Goal: Find specific page/section: Find specific page/section

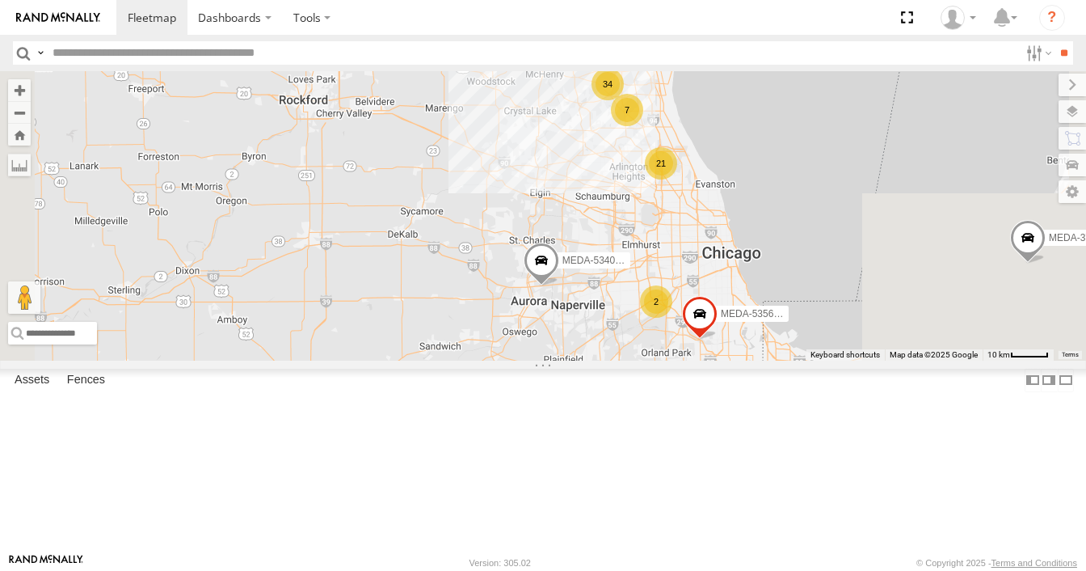
drag, startPoint x: 846, startPoint y: 190, endPoint x: 791, endPoint y: 276, distance: 102.5
click at [791, 276] on div "MEDA-535215-Roll R-391879-Swing R-3747-Swing R-460513-Swing MEDA-536205-Roll ME…" at bounding box center [543, 215] width 1086 height 289
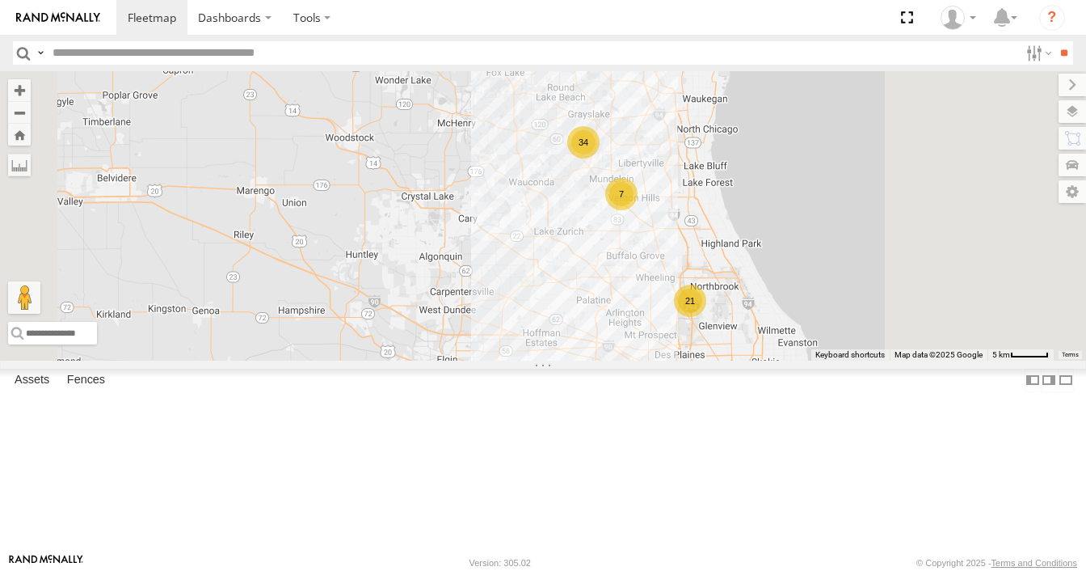
drag, startPoint x: 783, startPoint y: 206, endPoint x: 776, endPoint y: 316, distance: 110.1
click at [776, 316] on div "MEDA-535215-Roll R-391879-Swing R-3747-Swing R-460513-Swing MEDA-536205-Roll ME…" at bounding box center [543, 215] width 1086 height 289
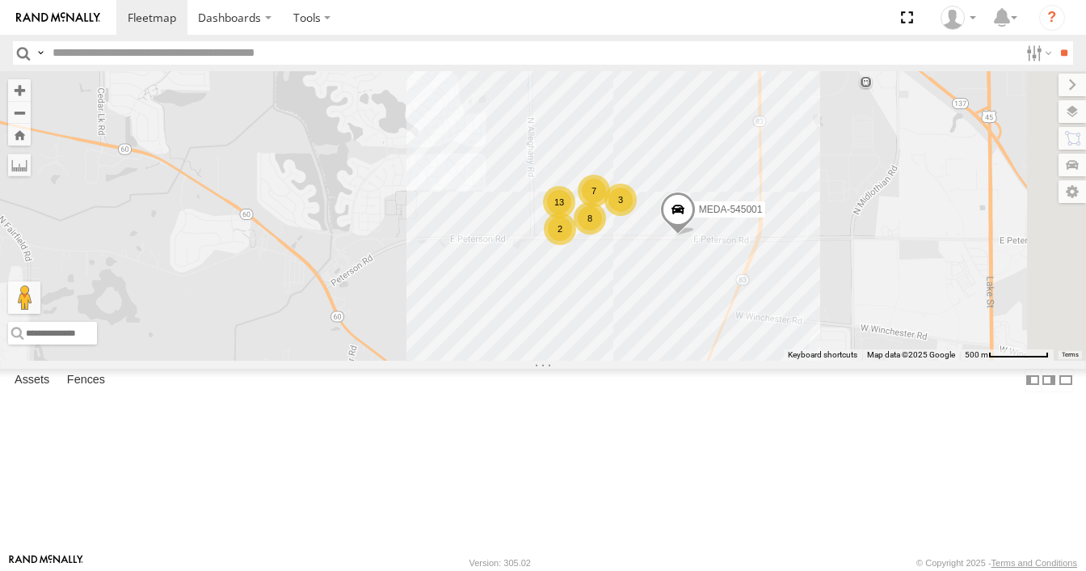
drag, startPoint x: 798, startPoint y: 276, endPoint x: 788, endPoint y: 347, distance: 71.9
click at [788, 347] on div "MEDA-535215-Roll R-391879-Swing R-3747-Swing R-460513-Swing MEDA-536205-Roll ME…" at bounding box center [543, 215] width 1086 height 289
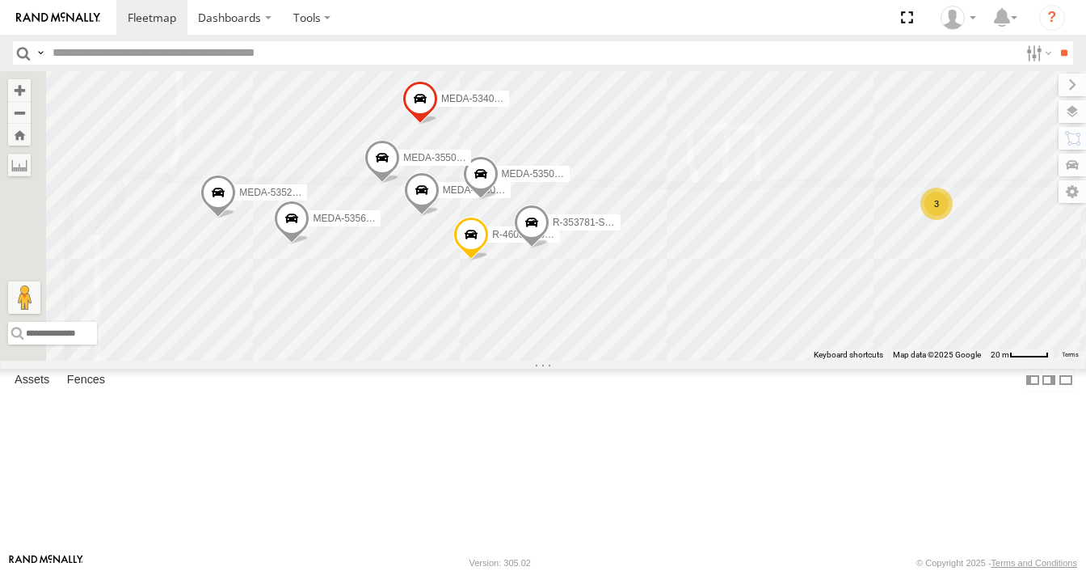
drag, startPoint x: 722, startPoint y: 291, endPoint x: 922, endPoint y: 294, distance: 199.6
click at [922, 294] on div "MEDA-535215-Roll R-391879-Swing R-3747-Swing R-460513-Swing MEDA-536205-Roll ME…" at bounding box center [543, 215] width 1086 height 289
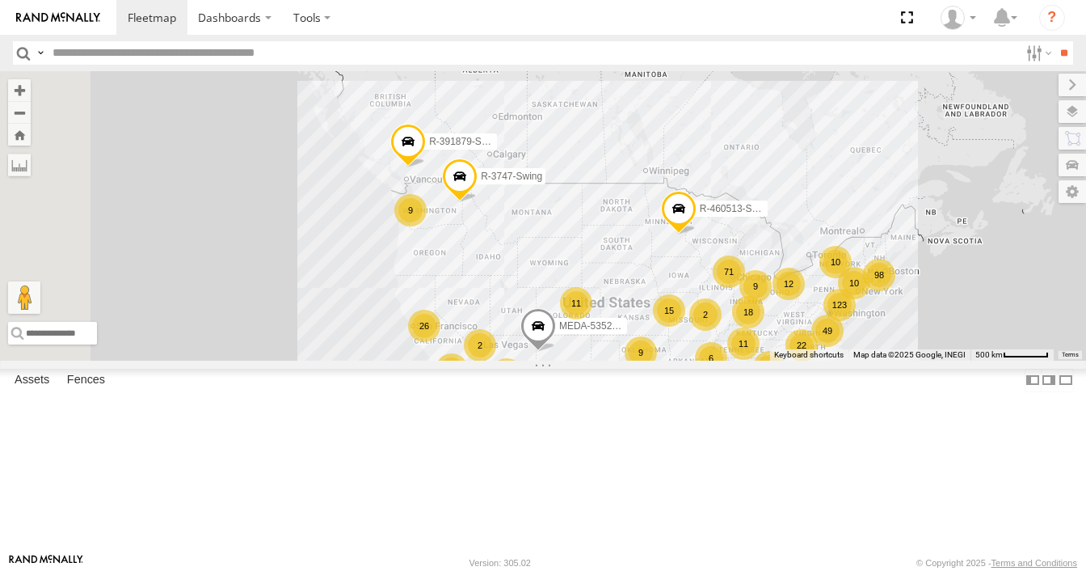
drag, startPoint x: 534, startPoint y: 206, endPoint x: 659, endPoint y: 327, distance: 173.7
click at [659, 327] on div "80 123 2 61 49 38 18 10 98 71 42 21 15 18 19 12 9 11 26 9 11 9 9 MEDA-535215-Ro…" at bounding box center [543, 215] width 1086 height 289
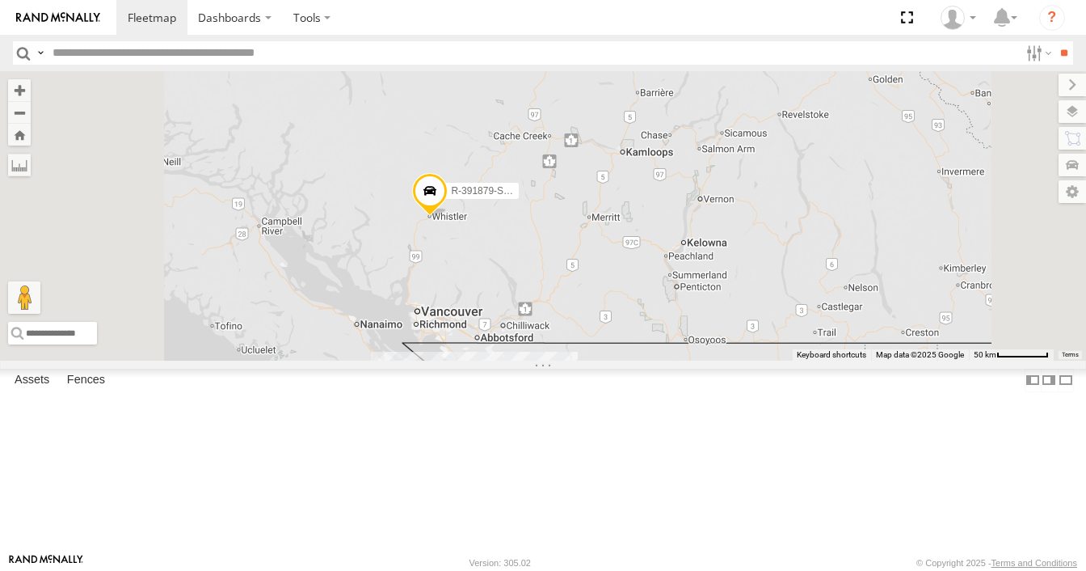
drag, startPoint x: 625, startPoint y: 366, endPoint x: 697, endPoint y: 321, distance: 85.7
click at [702, 327] on div "MEDA-535215-Roll R-391879-Swing R-3747-Swing R-460513-Swing MEDA-536205-Roll" at bounding box center [543, 215] width 1086 height 289
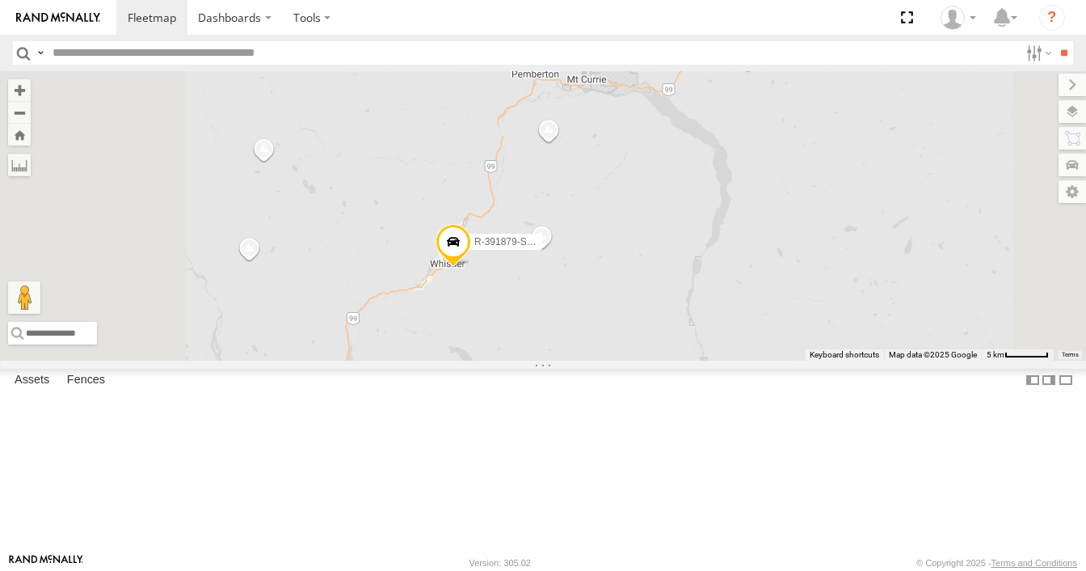
click at [471, 267] on span at bounding box center [454, 246] width 36 height 44
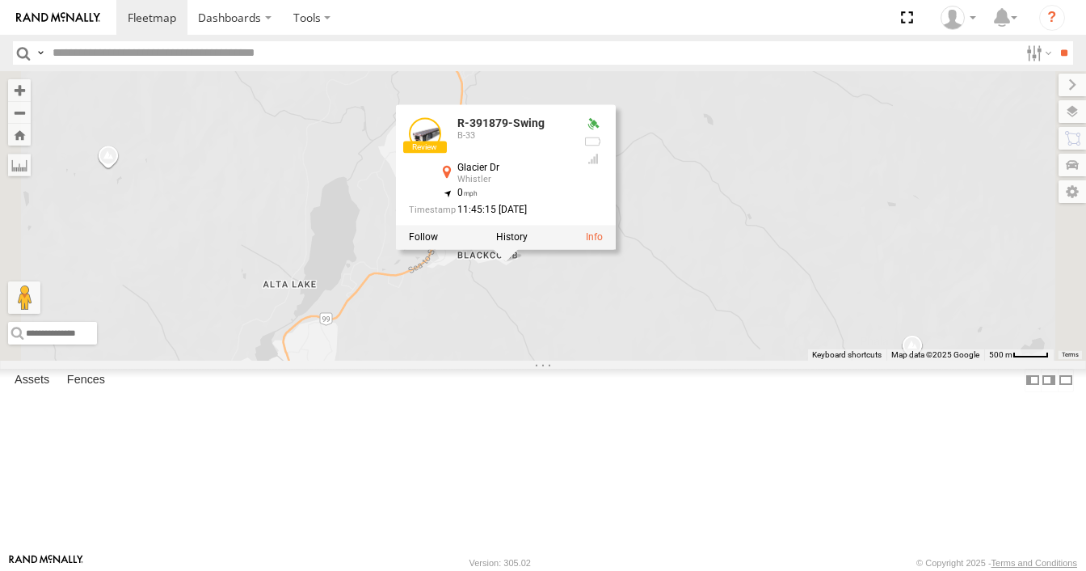
drag, startPoint x: 651, startPoint y: 374, endPoint x: 798, endPoint y: 406, distance: 151.4
click at [798, 360] on div "MEDA-535215-Roll R-391879-Swing R-3747-Swing R-460513-Swing MEDA-536205-Roll R-…" at bounding box center [543, 215] width 1086 height 289
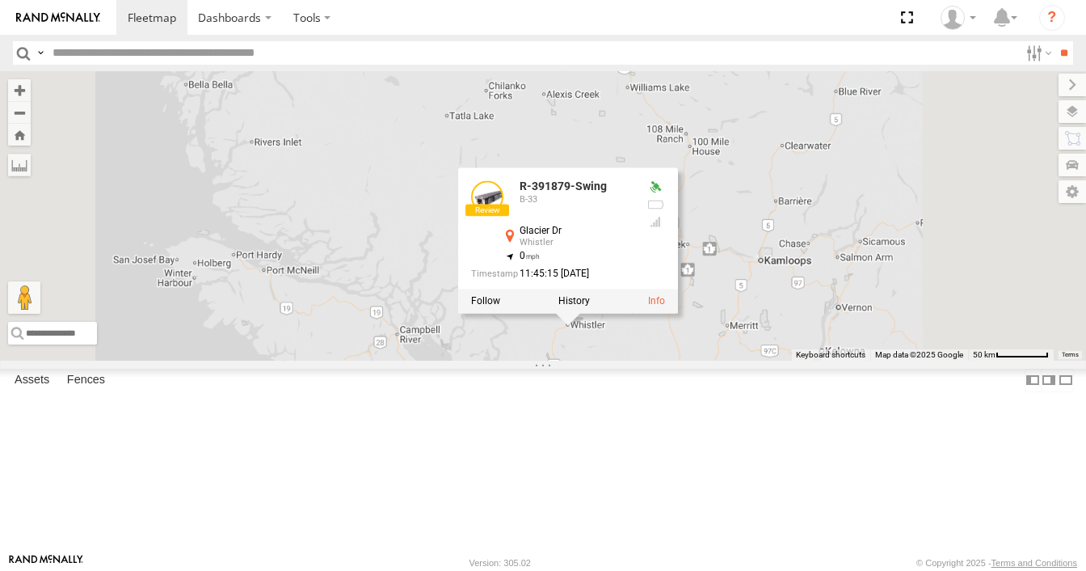
click at [798, 360] on div "MEDA-535215-Roll R-391879-Swing R-3747-Swing R-460513-Swing MEDA-536205-Roll R-…" at bounding box center [543, 215] width 1086 height 289
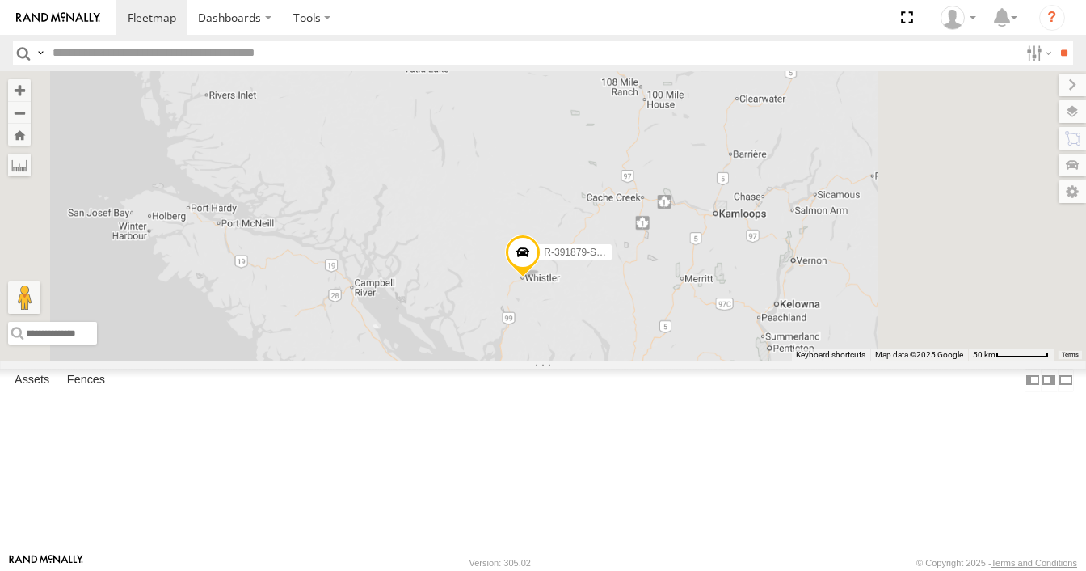
drag, startPoint x: 803, startPoint y: 451, endPoint x: 719, endPoint y: 334, distance: 144.2
click at [719, 338] on div "MEDA-535215-Roll R-391879-Swing R-3747-Swing R-460513-Swing MEDA-536205-Roll" at bounding box center [543, 215] width 1086 height 289
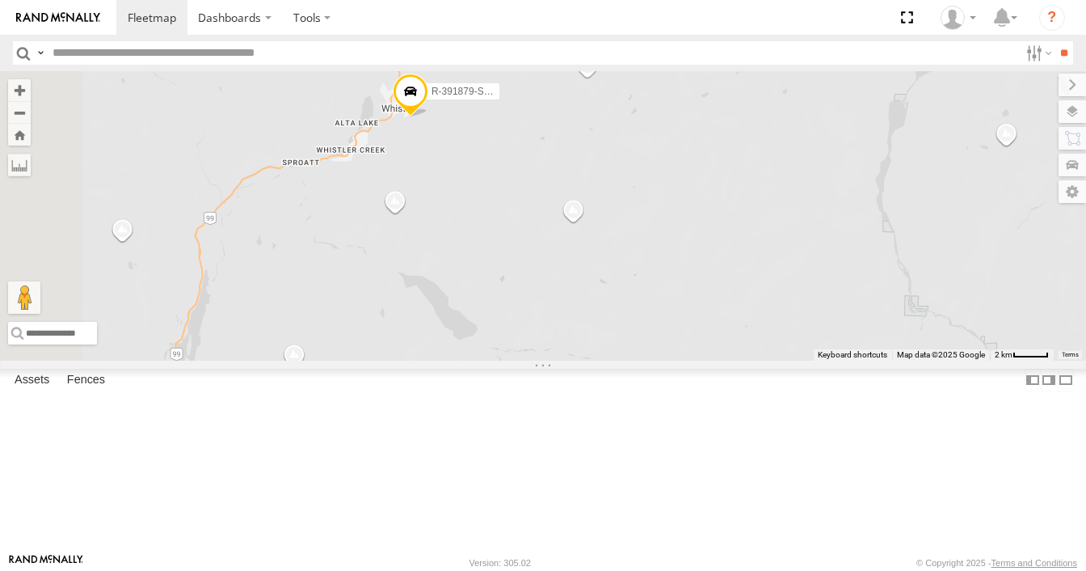
drag, startPoint x: 592, startPoint y: 183, endPoint x: 747, endPoint y: 452, distance: 310.2
click at [747, 360] on div "MEDA-535215-Roll R-391879-Swing R-3747-Swing R-460513-Swing MEDA-536205-Roll" at bounding box center [543, 215] width 1086 height 289
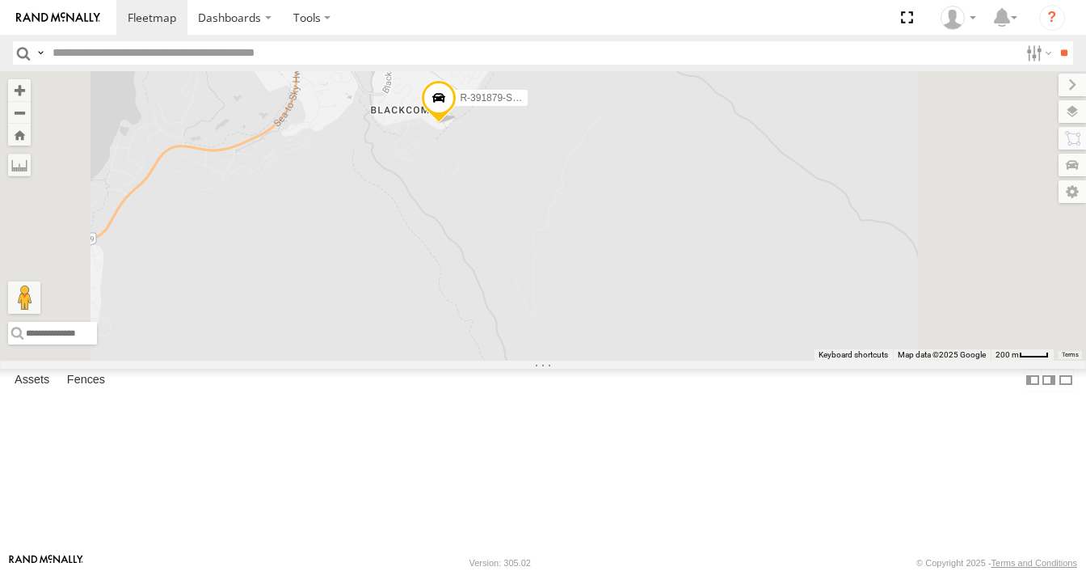
drag, startPoint x: 608, startPoint y: 196, endPoint x: 604, endPoint y: 345, distance: 149.6
click at [604, 344] on div "MEDA-535215-Roll R-391879-Swing R-3747-Swing R-460513-Swing MEDA-536205-Roll" at bounding box center [543, 215] width 1086 height 289
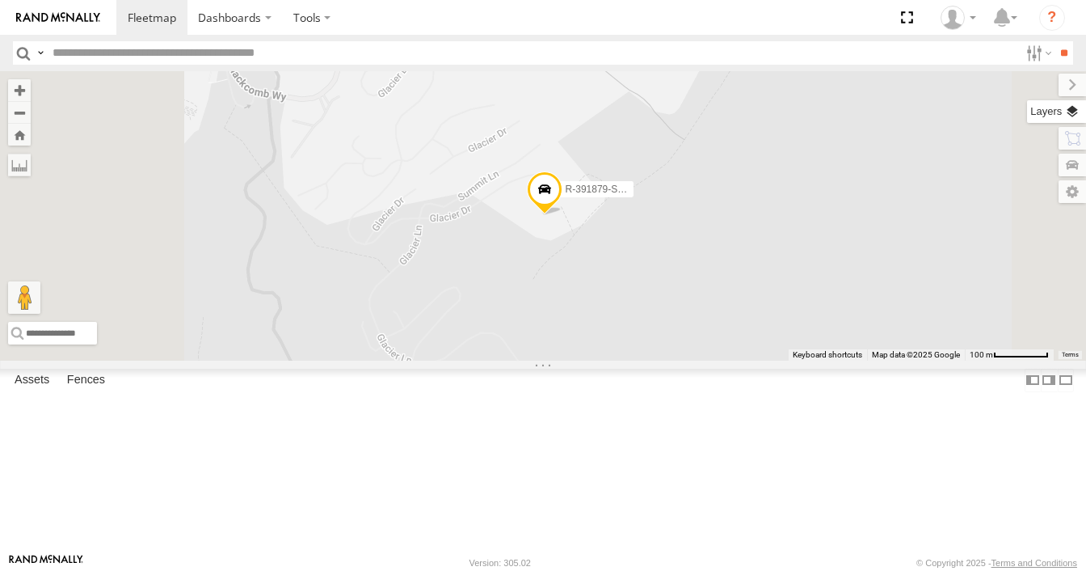
click at [1073, 119] on label at bounding box center [1056, 111] width 59 height 23
click at [0, 0] on span "Basemaps" at bounding box center [0, 0] width 0 height 0
click at [0, 0] on span "Satellite + Roadmap" at bounding box center [0, 0] width 0 height 0
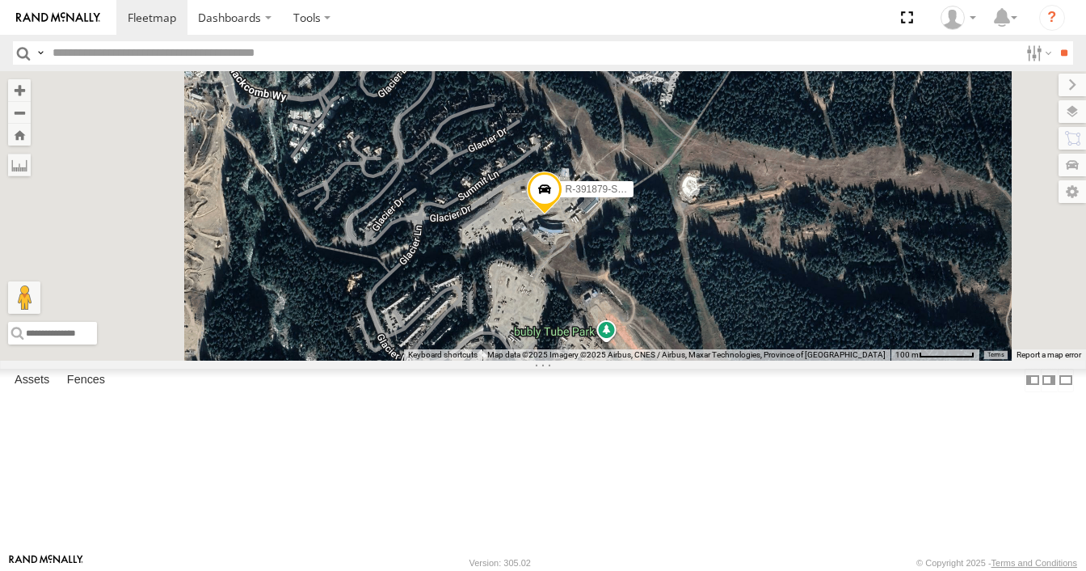
click at [714, 351] on div "MEDA-535215-Roll R-391879-Swing R-3747-Swing R-460513-Swing MEDA-536205-Roll" at bounding box center [543, 215] width 1086 height 289
click at [1032, 87] on label at bounding box center [1059, 85] width 54 height 23
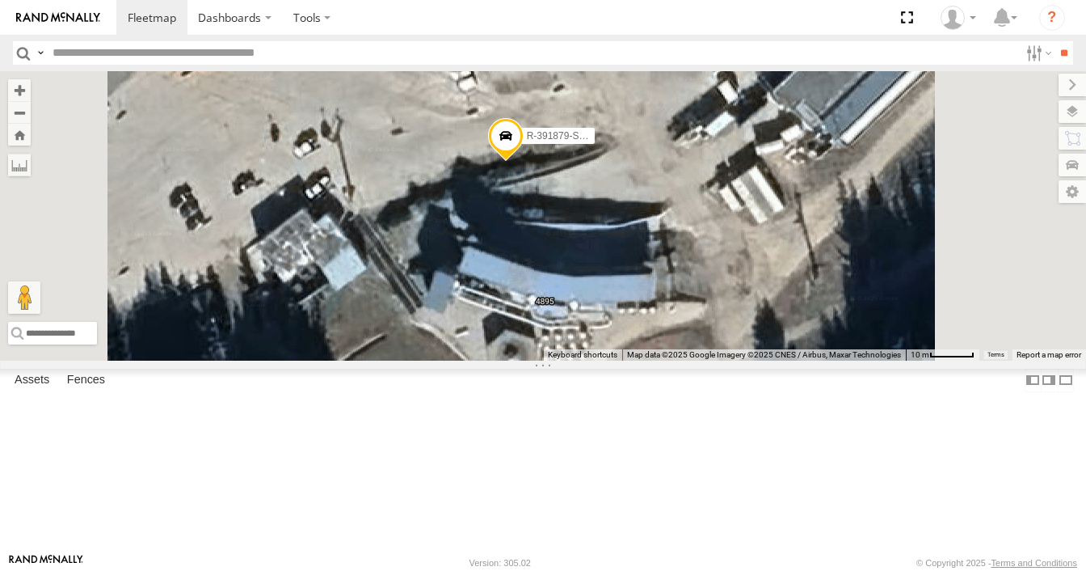
drag, startPoint x: 782, startPoint y: 279, endPoint x: 809, endPoint y: 406, distance: 130.4
click at [809, 360] on div "MEDA-535215-Roll R-391879-Swing R-3747-Swing R-460513-Swing MEDA-536205-Roll" at bounding box center [543, 215] width 1086 height 289
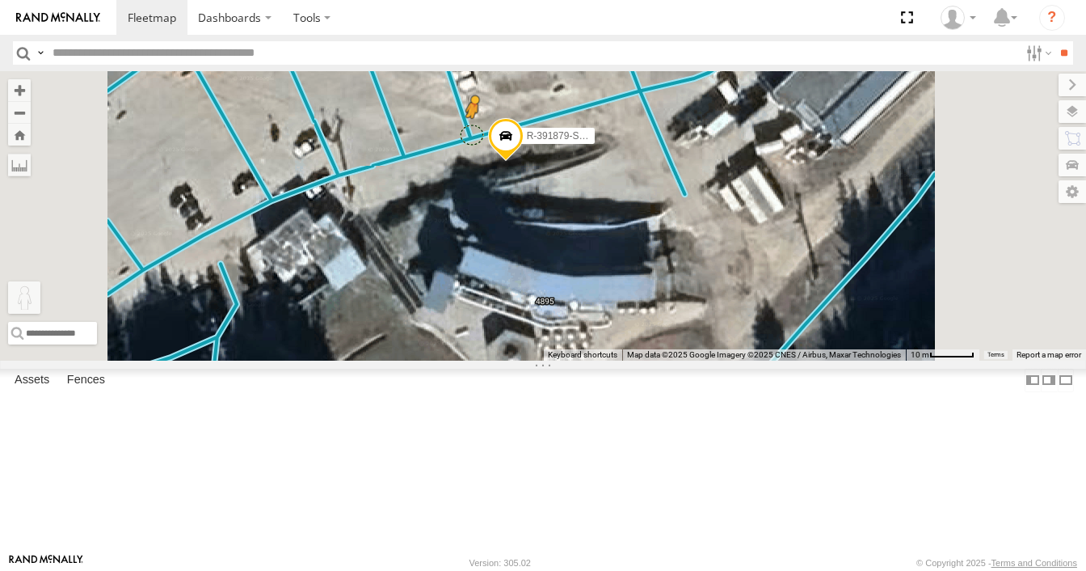
drag, startPoint x: 425, startPoint y: 500, endPoint x: 675, endPoint y: 230, distance: 368.3
click at [675, 230] on div "MEDA-535215-Roll R-391879-Swing R-3747-Swing R-460513-Swing MEDA-536205-Roll To…" at bounding box center [543, 215] width 1086 height 289
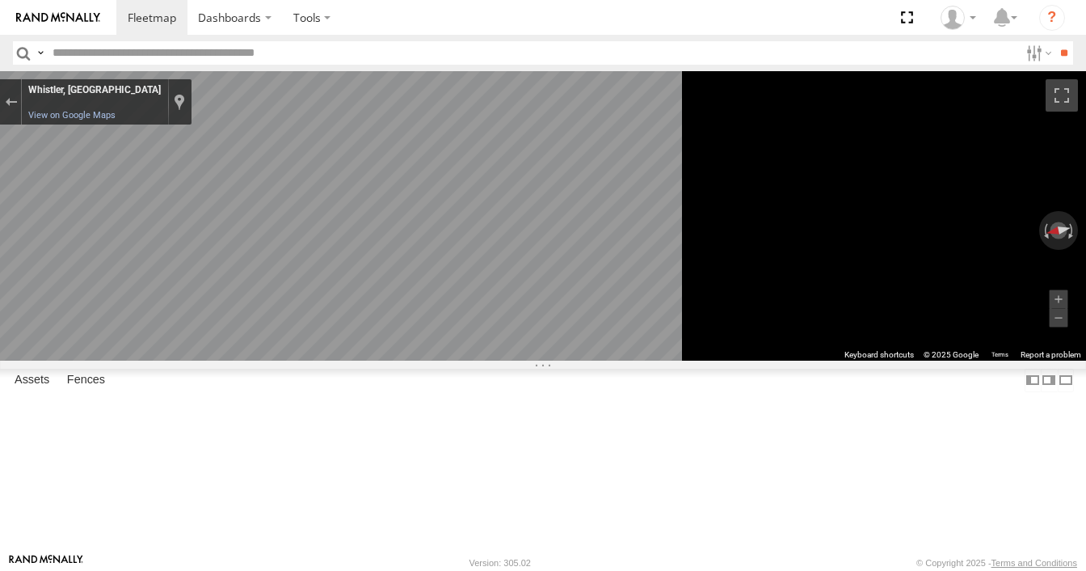
click at [1085, 408] on html "Dashboards" at bounding box center [543, 285] width 1086 height 571
click at [1085, 339] on html "Dashboards" at bounding box center [543, 285] width 1086 height 571
click at [1085, 388] on html "Dashboards" at bounding box center [543, 285] width 1086 height 571
click at [17, 102] on div "Exit the Street View" at bounding box center [11, 102] width 12 height 10
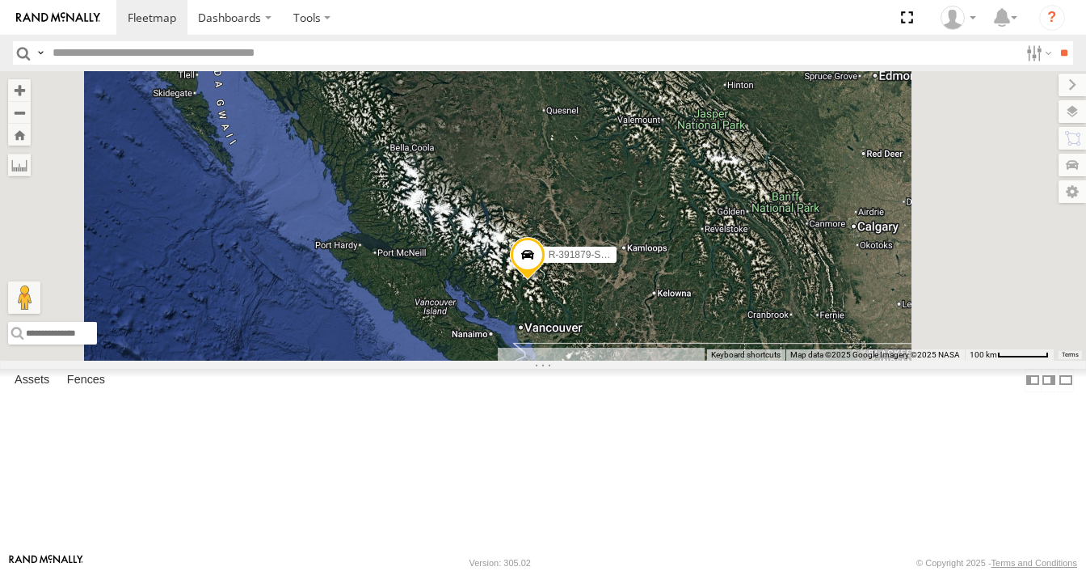
drag, startPoint x: 951, startPoint y: 426, endPoint x: 828, endPoint y: 400, distance: 126.3
click at [828, 360] on div "MEDA-535215-Roll R-391879-Swing R-3747-Swing R-460513-Swing MEDA-536205-Roll 8 …" at bounding box center [543, 215] width 1086 height 289
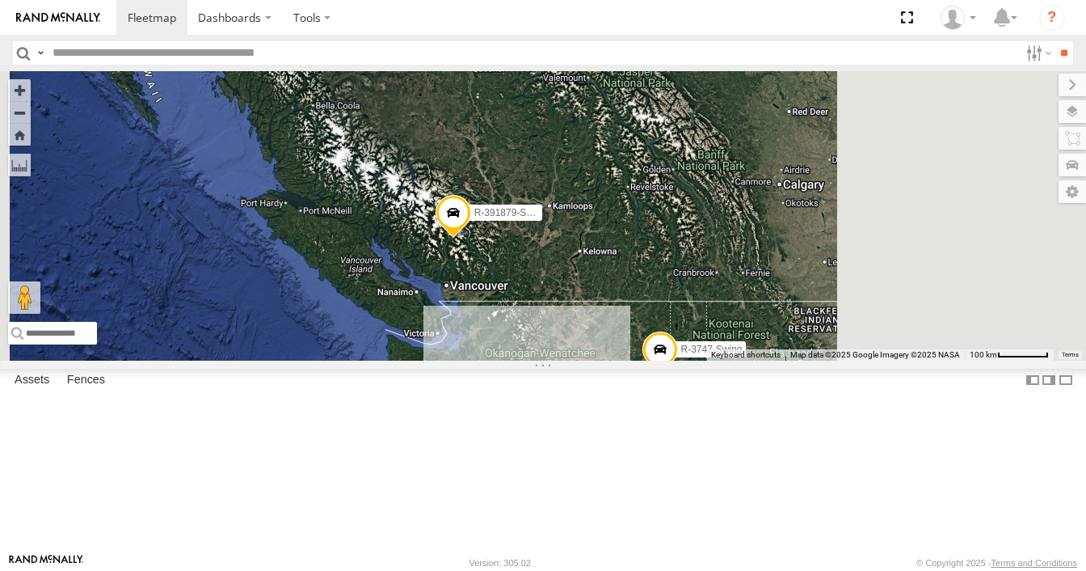
drag, startPoint x: 872, startPoint y: 418, endPoint x: 753, endPoint y: 350, distance: 136.8
click at [753, 350] on div "R-3747-Swing R-460513-Swing MEDA-536205-Roll MEDA-539001-Roll R-391879-Swing ME…" at bounding box center [543, 215] width 1086 height 289
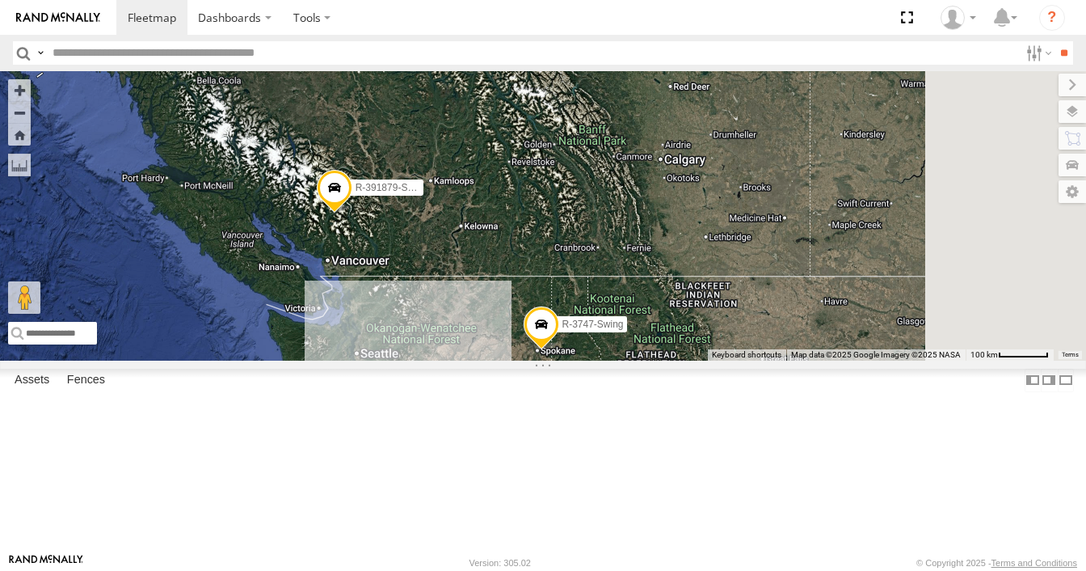
drag, startPoint x: 750, startPoint y: 347, endPoint x: 569, endPoint y: 318, distance: 183.5
click at [601, 324] on div "R-3747-Swing R-460513-Swing MEDA-536205-Roll MEDA-539001-Roll R-391879-Swing ME…" at bounding box center [543, 215] width 1086 height 289
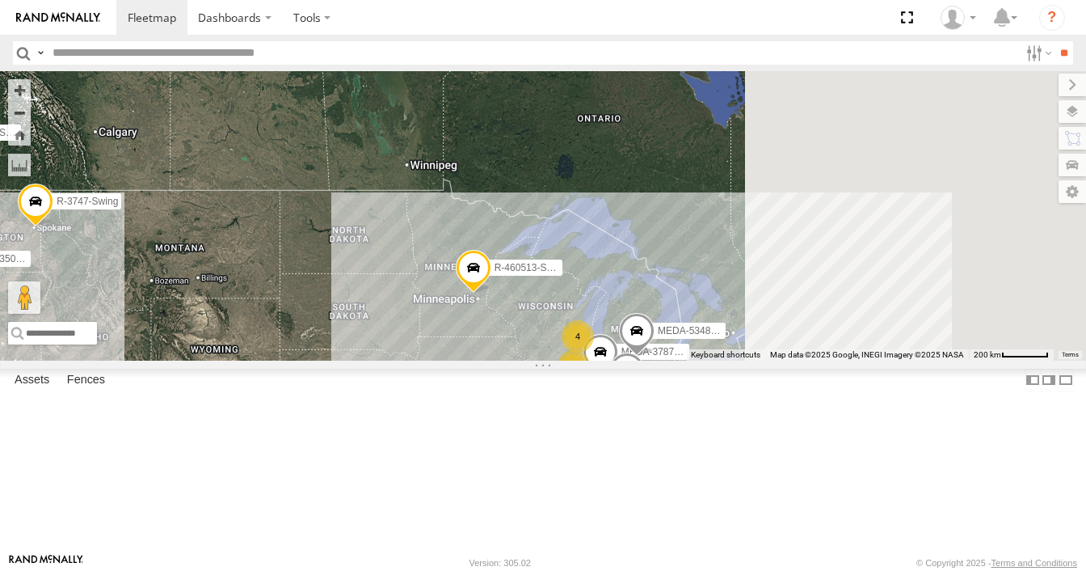
drag, startPoint x: 905, startPoint y: 449, endPoint x: 632, endPoint y: 378, distance: 282.3
click at [632, 360] on div "R-3747-Swing R-460513-Swing MEDA-536205-Roll MEDA-539001-Roll R-391879-Swing ME…" at bounding box center [543, 215] width 1086 height 289
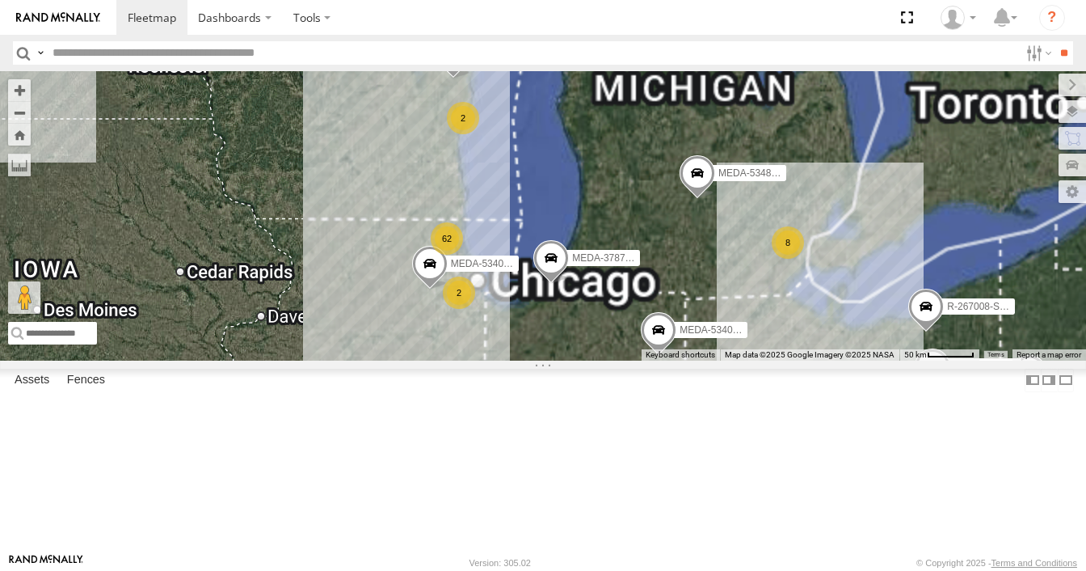
drag, startPoint x: 636, startPoint y: 425, endPoint x: 609, endPoint y: 242, distance: 185.4
click at [609, 242] on div "R-3747-Swing R-460513-Swing MEDA-536205-Roll MEDA-539001-Roll R-391879-Swing ME…" at bounding box center [543, 215] width 1086 height 289
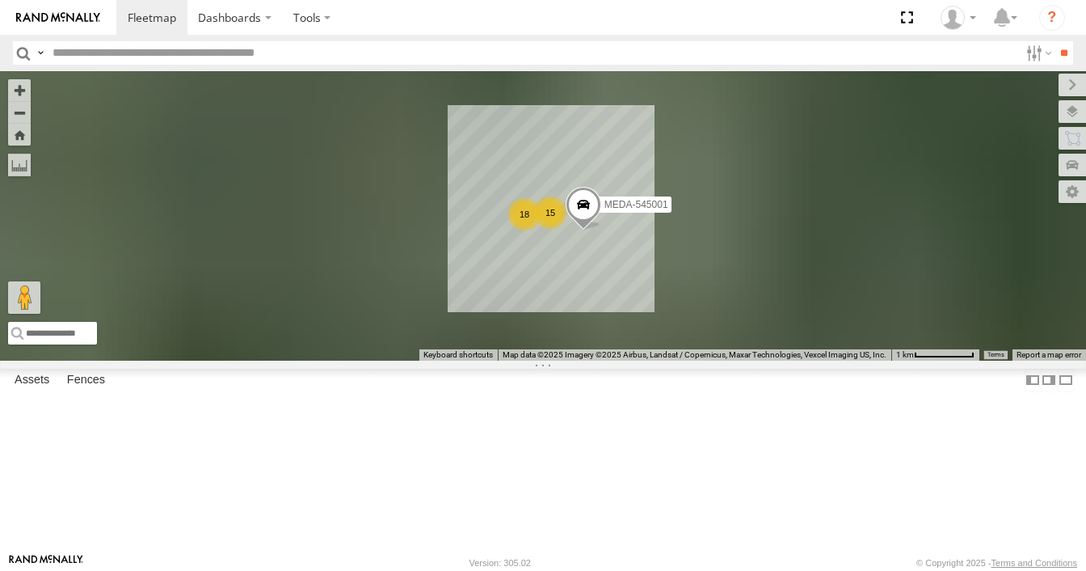
drag, startPoint x: 731, startPoint y: 223, endPoint x: 752, endPoint y: 369, distance: 147.9
click at [752, 360] on div "R-3747-Swing R-460513-Swing MEDA-536205-Roll MEDA-539001-Roll R-391879-Swing ME…" at bounding box center [543, 215] width 1086 height 289
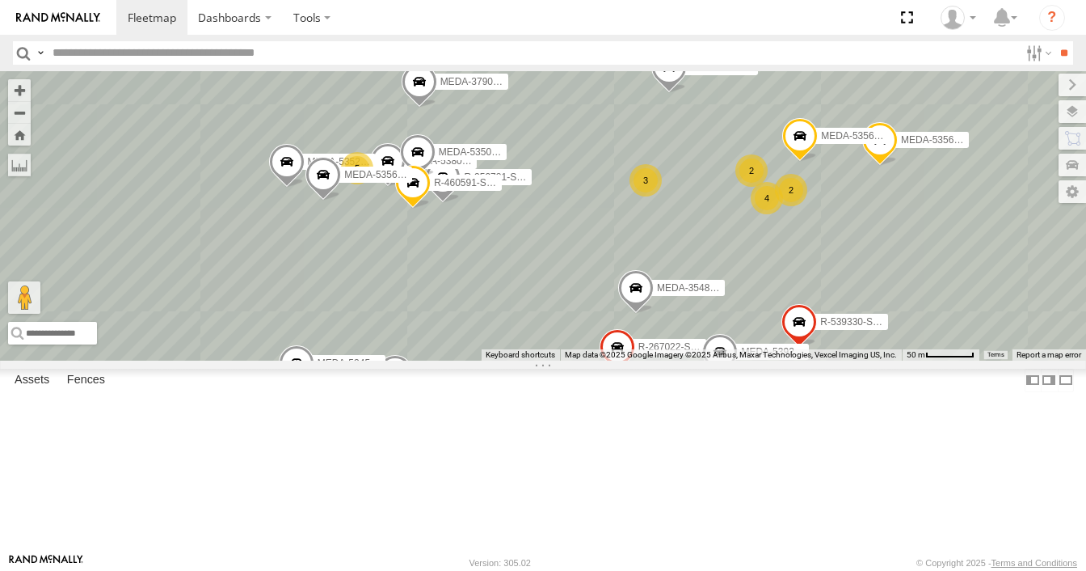
drag, startPoint x: 726, startPoint y: 292, endPoint x: 778, endPoint y: 517, distance: 231.5
click at [778, 360] on div "R-3747-Swing R-460513-Swing MEDA-536205-Roll MEDA-539001-Roll R-391879-Swing ME…" at bounding box center [543, 215] width 1086 height 289
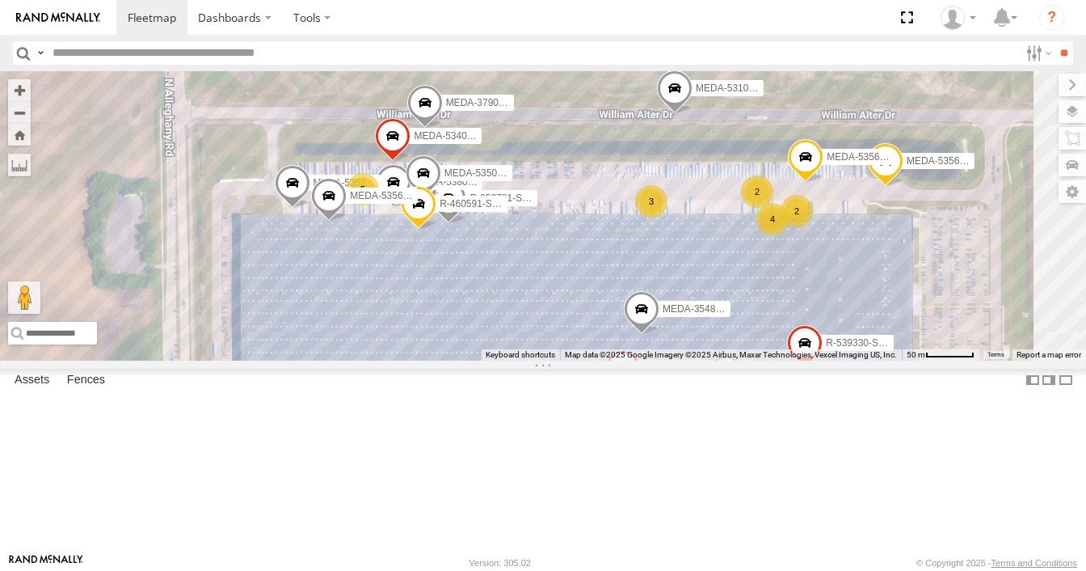
click at [91, 50] on input "text" at bounding box center [532, 52] width 973 height 23
type input "******"
click at [1055, 41] on input "**" at bounding box center [1064, 52] width 19 height 23
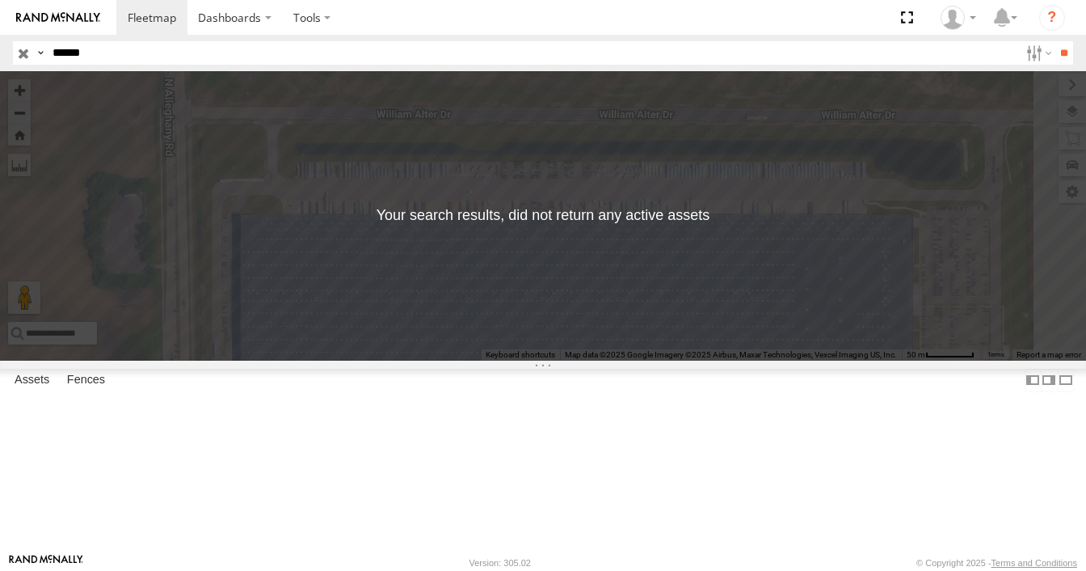
click at [18, 59] on input "button" at bounding box center [23, 52] width 21 height 23
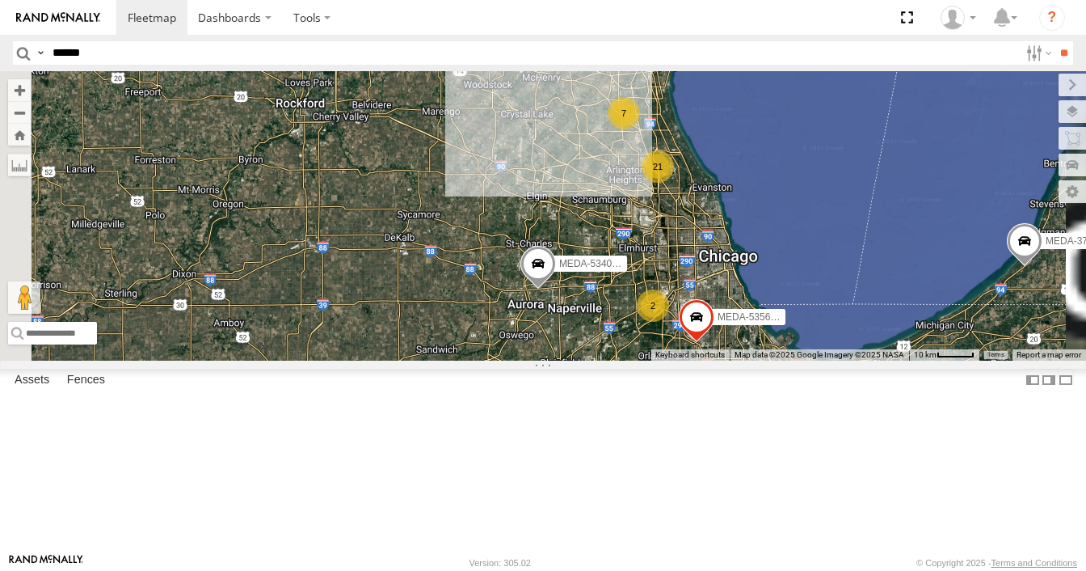
drag, startPoint x: 795, startPoint y: 204, endPoint x: 803, endPoint y: 366, distance: 161.8
click at [627, 272] on label "MEDA-534003-" at bounding box center [586, 263] width 81 height 16
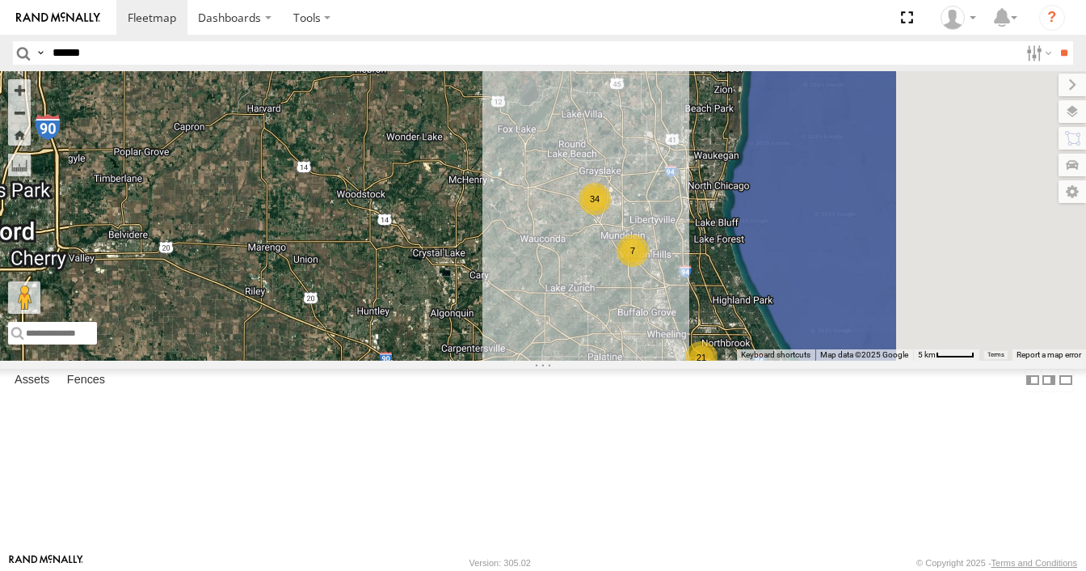
drag, startPoint x: 813, startPoint y: 210, endPoint x: 788, endPoint y: 335, distance: 126.9
click at [788, 335] on div "MEDA-535215-Roll R-391879-Swing R-3747-Swing R-460513-Swing MEDA-536205-Roll ME…" at bounding box center [543, 215] width 1086 height 289
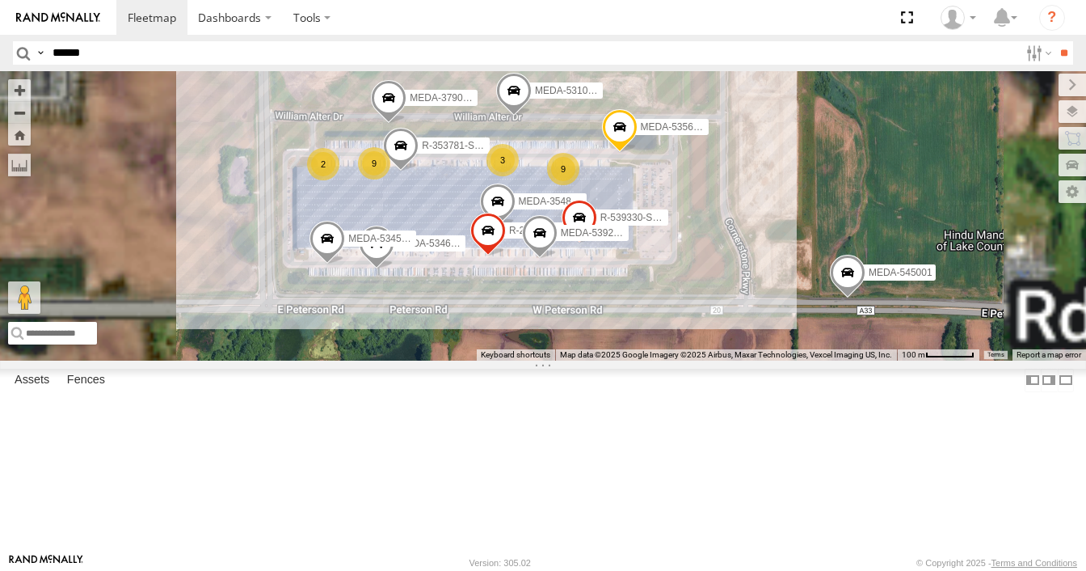
drag, startPoint x: 756, startPoint y: 433, endPoint x: 765, endPoint y: 440, distance: 11.7
click at [765, 360] on div "MEDA-535215-Roll R-391879-Swing R-3747-Swing R-460513-Swing MEDA-536205-Roll ME…" at bounding box center [543, 215] width 1086 height 289
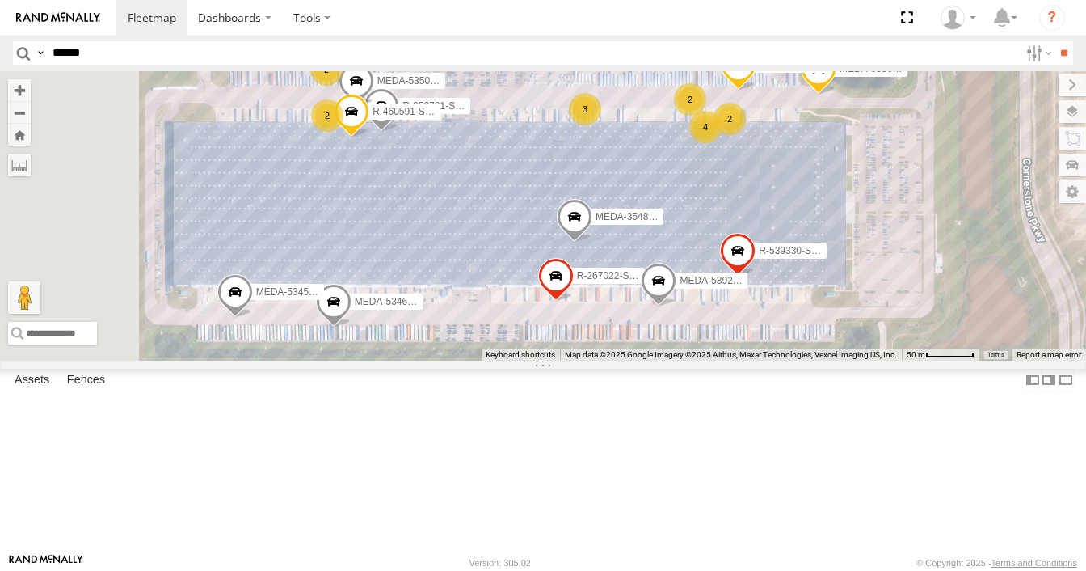
drag, startPoint x: 727, startPoint y: 408, endPoint x: 848, endPoint y: 502, distance: 152.6
click at [848, 360] on div "MEDA-535215-Roll R-391879-Swing R-3747-Swing R-460513-Swing MEDA-536205-Roll ME…" at bounding box center [543, 215] width 1086 height 289
